Goal: Information Seeking & Learning: Learn about a topic

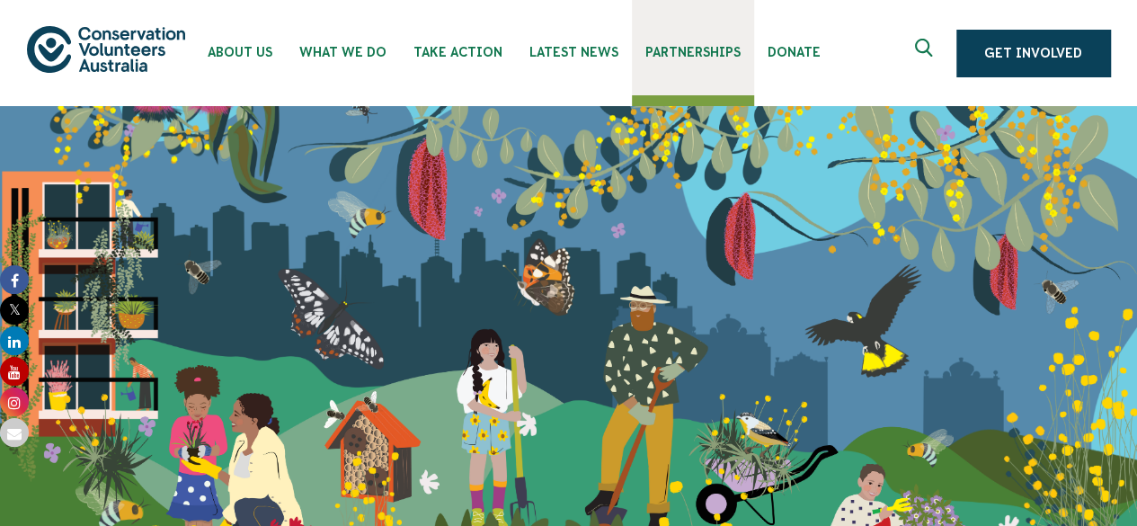
click at [688, 49] on span "Partnerships" at bounding box center [693, 52] width 95 height 14
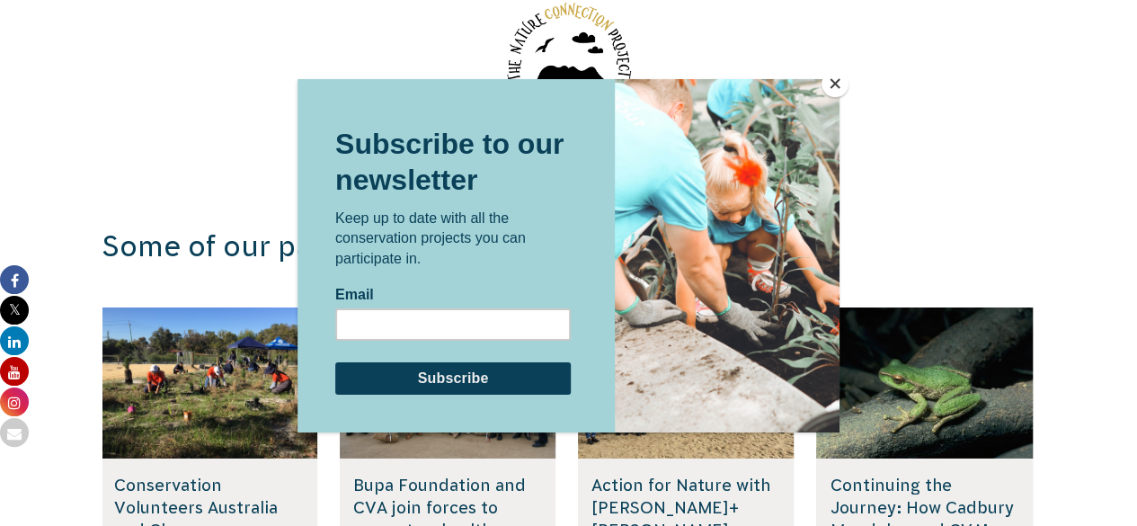
scroll to position [2868, 0]
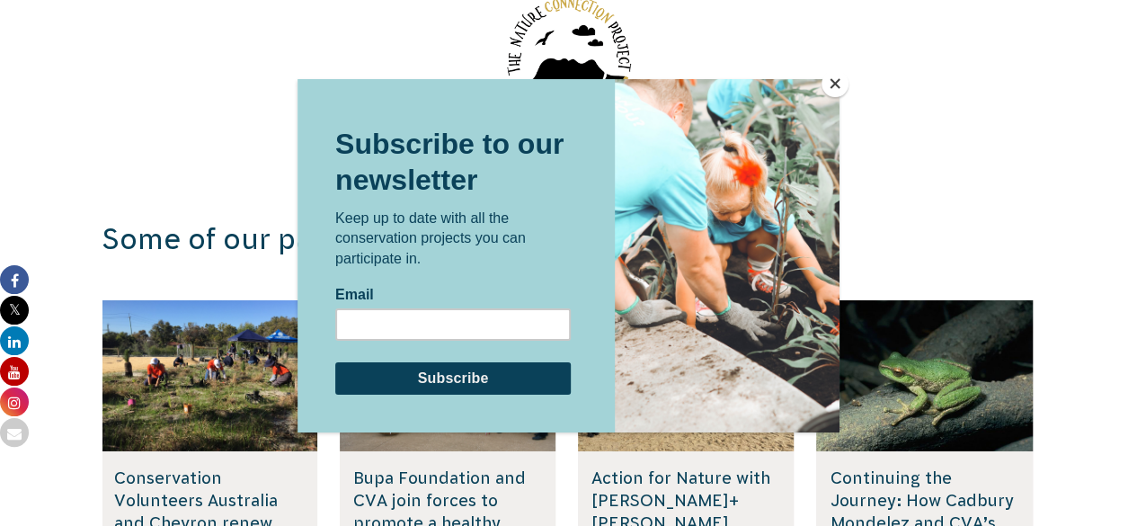
click at [829, 84] on button "Close" at bounding box center [835, 83] width 27 height 27
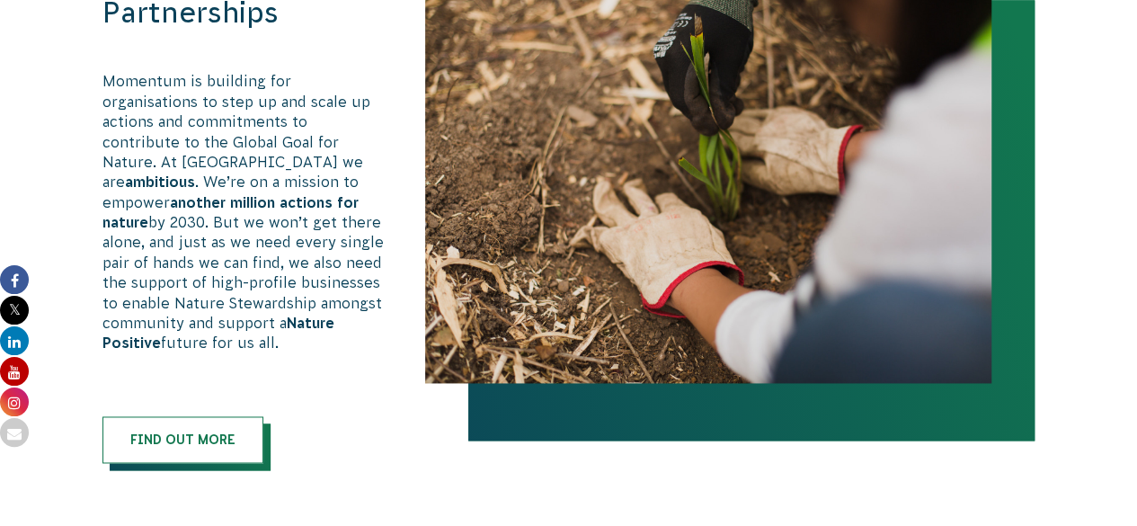
scroll to position [1188, 0]
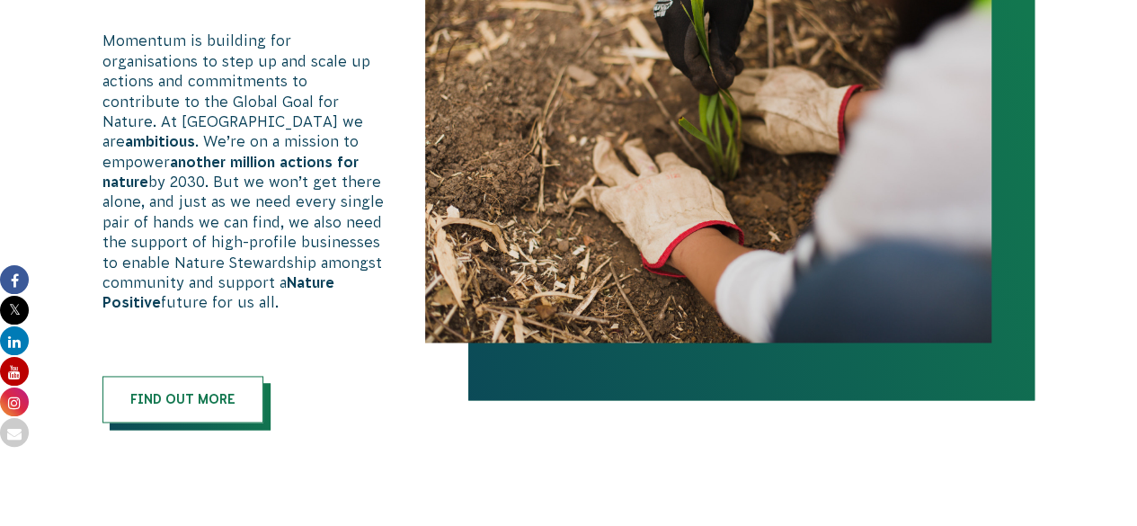
click at [180, 401] on span at bounding box center [190, 406] width 161 height 47
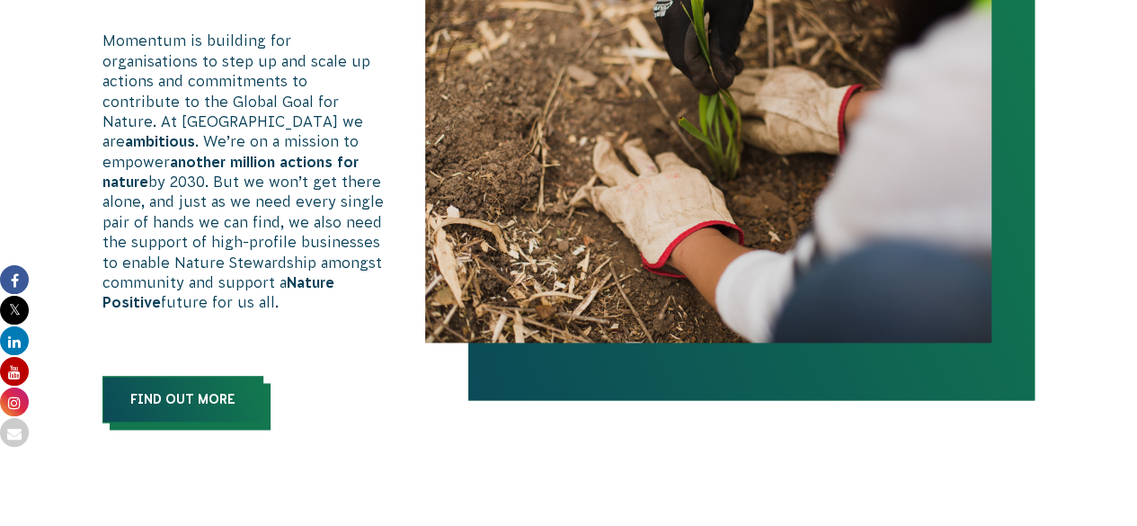
click at [175, 390] on link "Find out more" at bounding box center [182, 399] width 161 height 47
